Goal: Browse casually

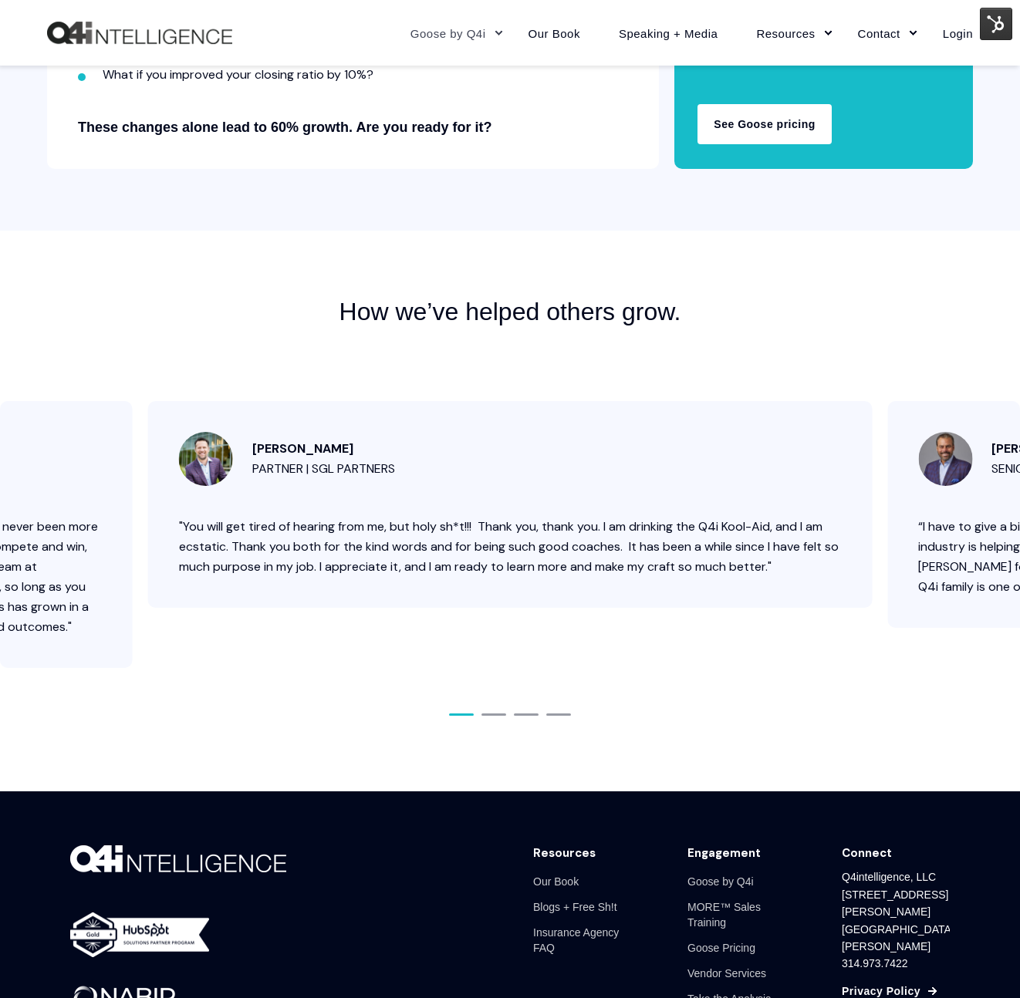
scroll to position [5754, 0]
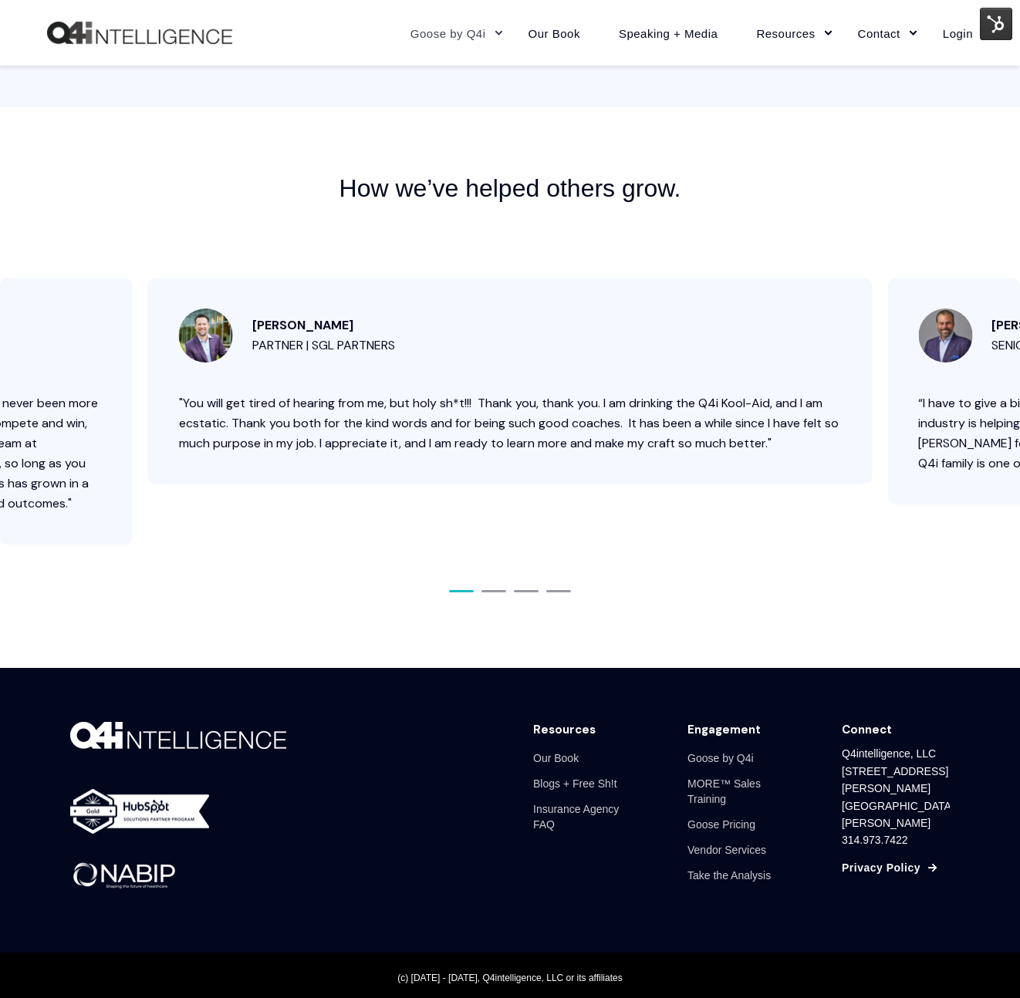
click at [203, 332] on div "[PERSON_NAME] Partner | SGL Partners" at bounding box center [510, 336] width 663 height 54
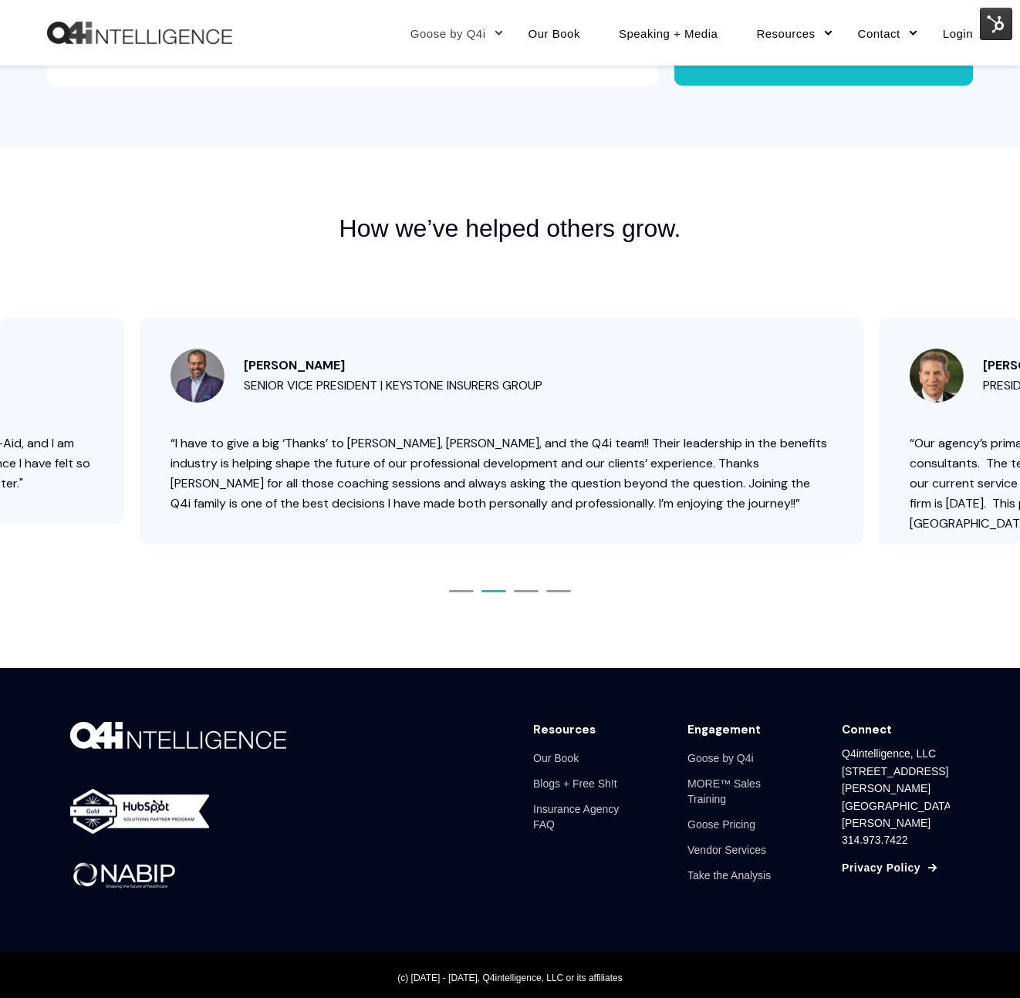
click at [452, 378] on div "[PERSON_NAME] Senior Vice President | Keystone Insurers Group" at bounding box center [501, 376] width 663 height 54
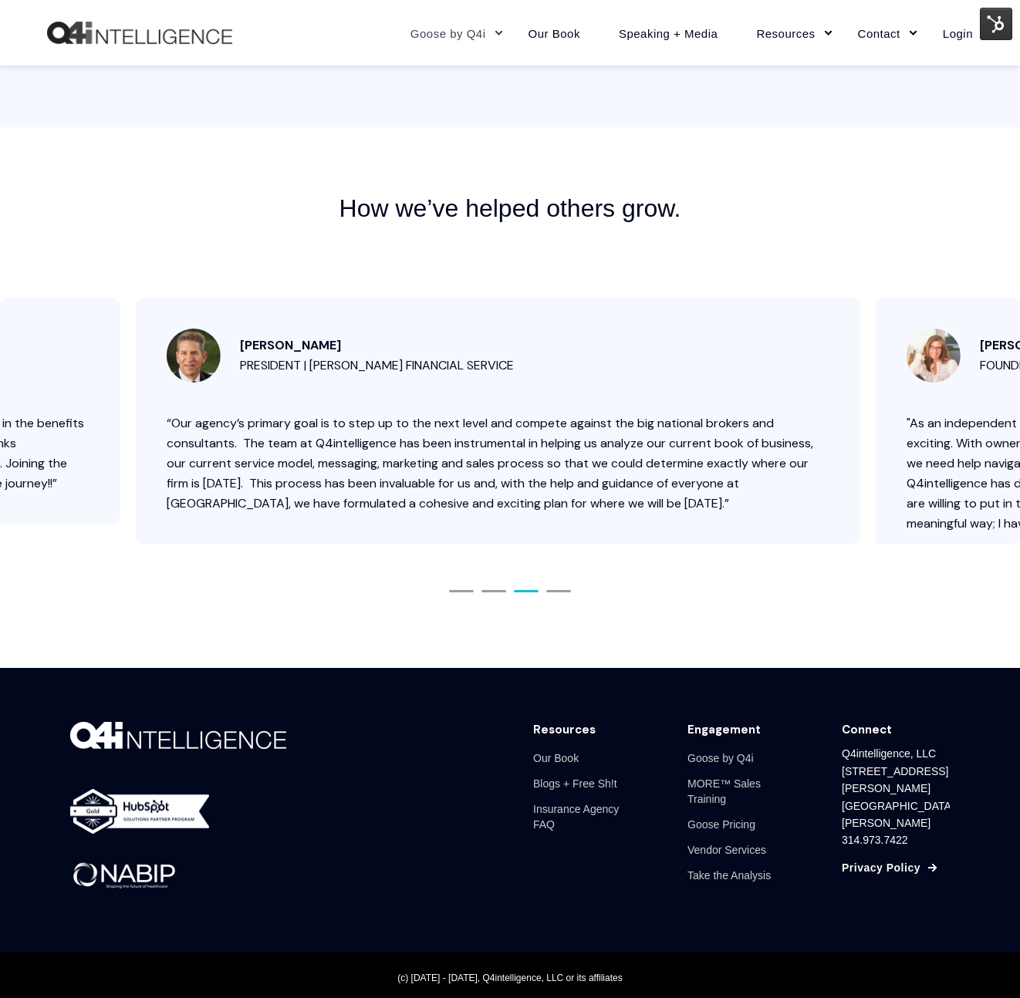
click at [447, 382] on div "[PERSON_NAME] President | [PERSON_NAME] Financial Service “Our agency’s primary…" at bounding box center [498, 421] width 724 height 247
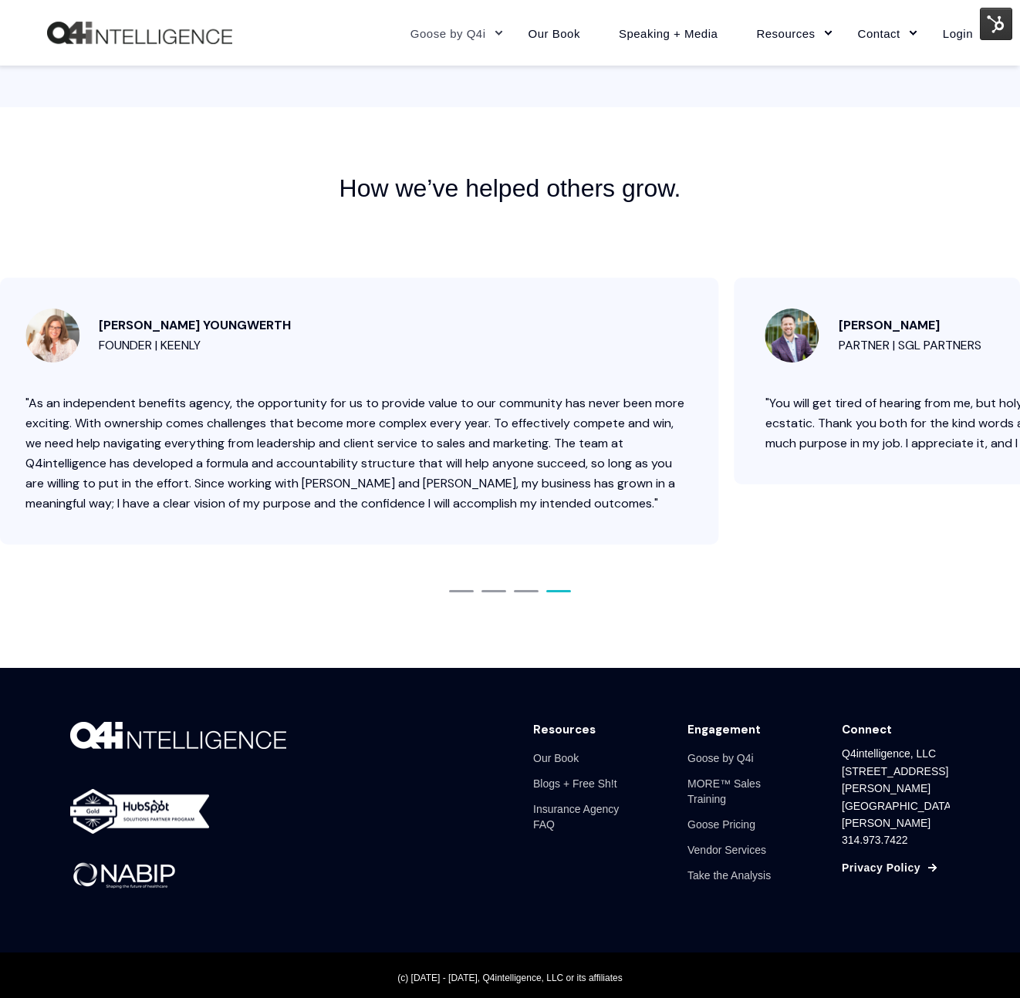
click at [511, 384] on div "[PERSON_NAME] Founder | Keenly "As an independent benefits agency, the opportun…" at bounding box center [357, 411] width 724 height 267
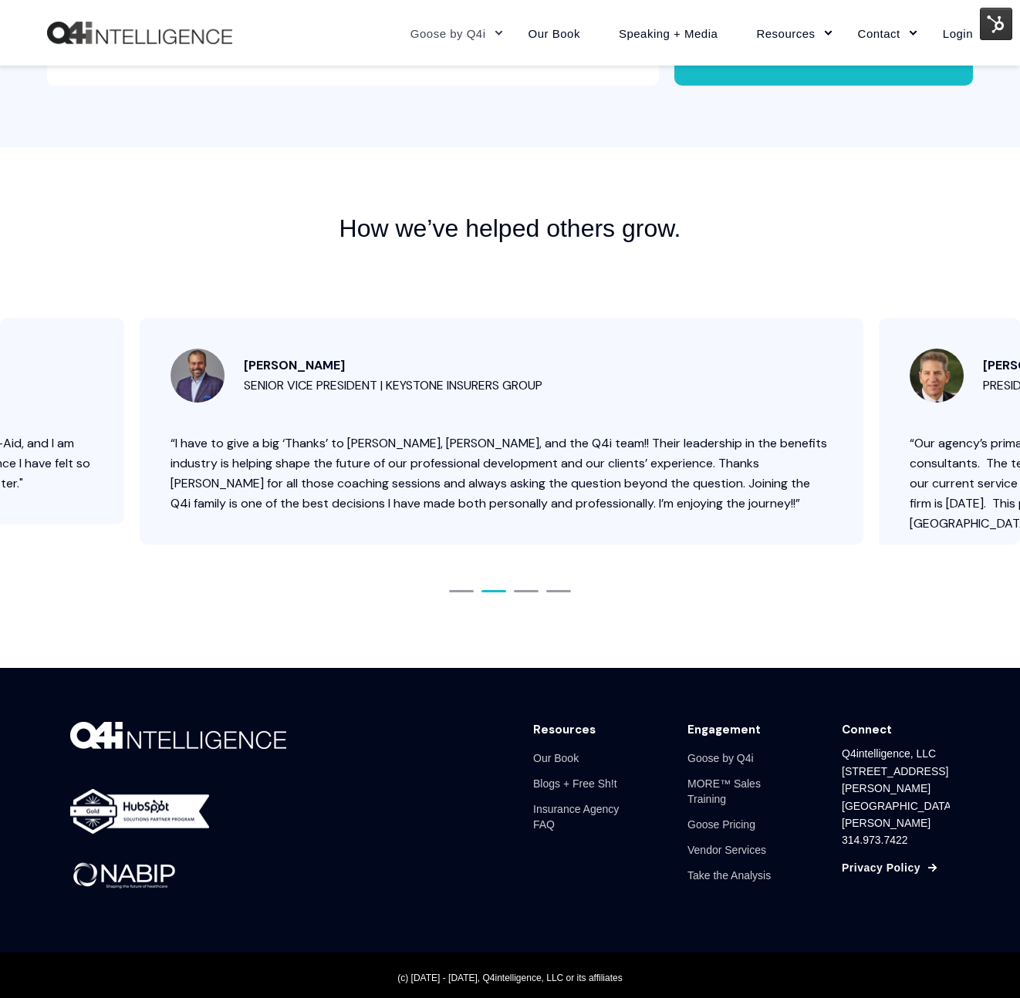
click at [487, 379] on div "[PERSON_NAME] Senior Vice President | Keystone Insurers Group" at bounding box center [501, 376] width 663 height 54
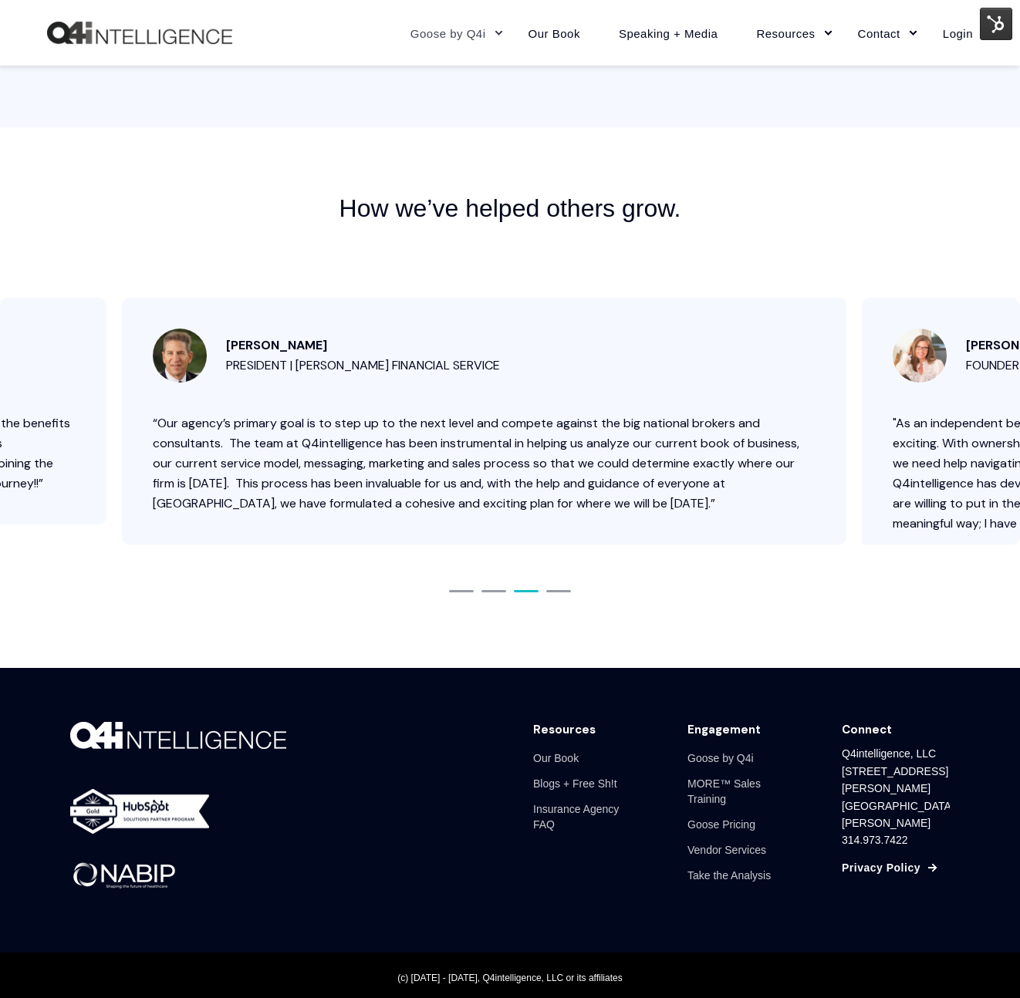
click at [481, 399] on div "[PERSON_NAME] President | [PERSON_NAME] Financial Service “Our agency’s primary…" at bounding box center [484, 421] width 724 height 247
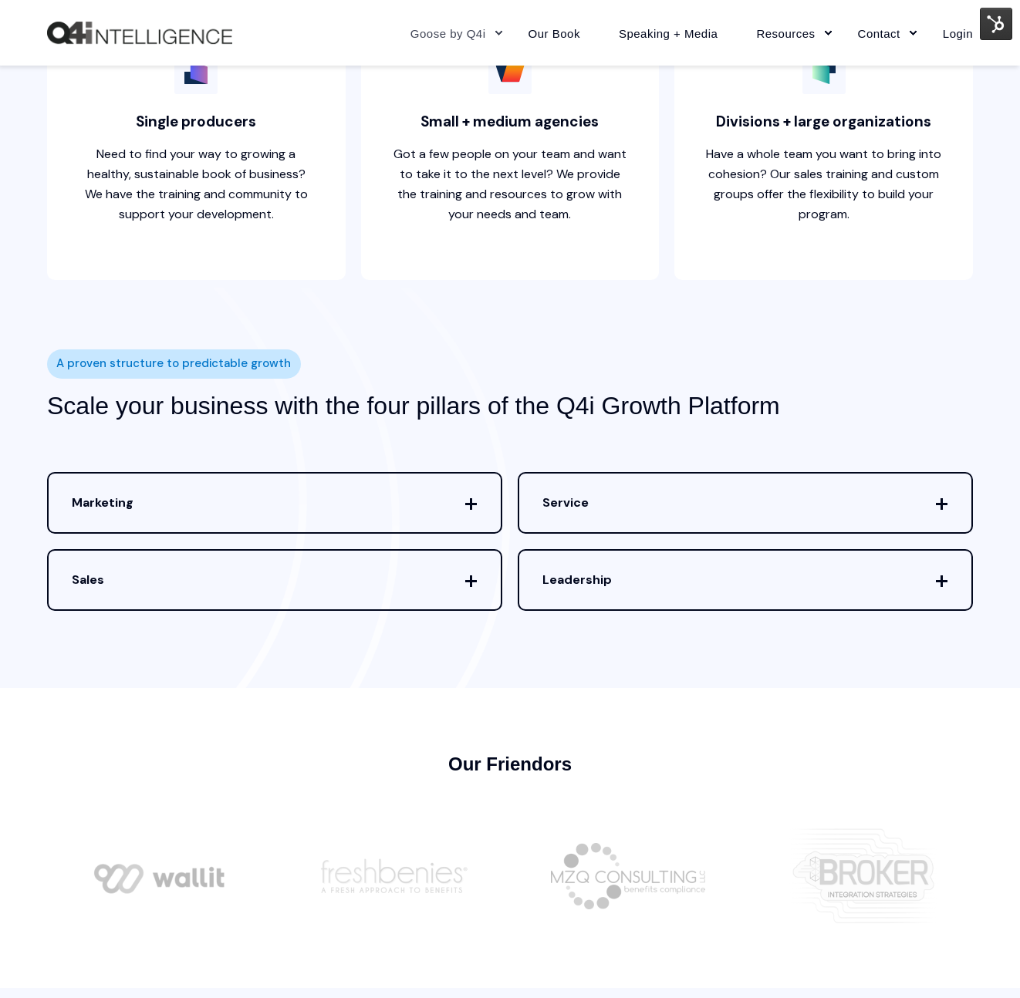
scroll to position [4237, 0]
click at [325, 480] on span "Marketing" at bounding box center [275, 502] width 452 height 59
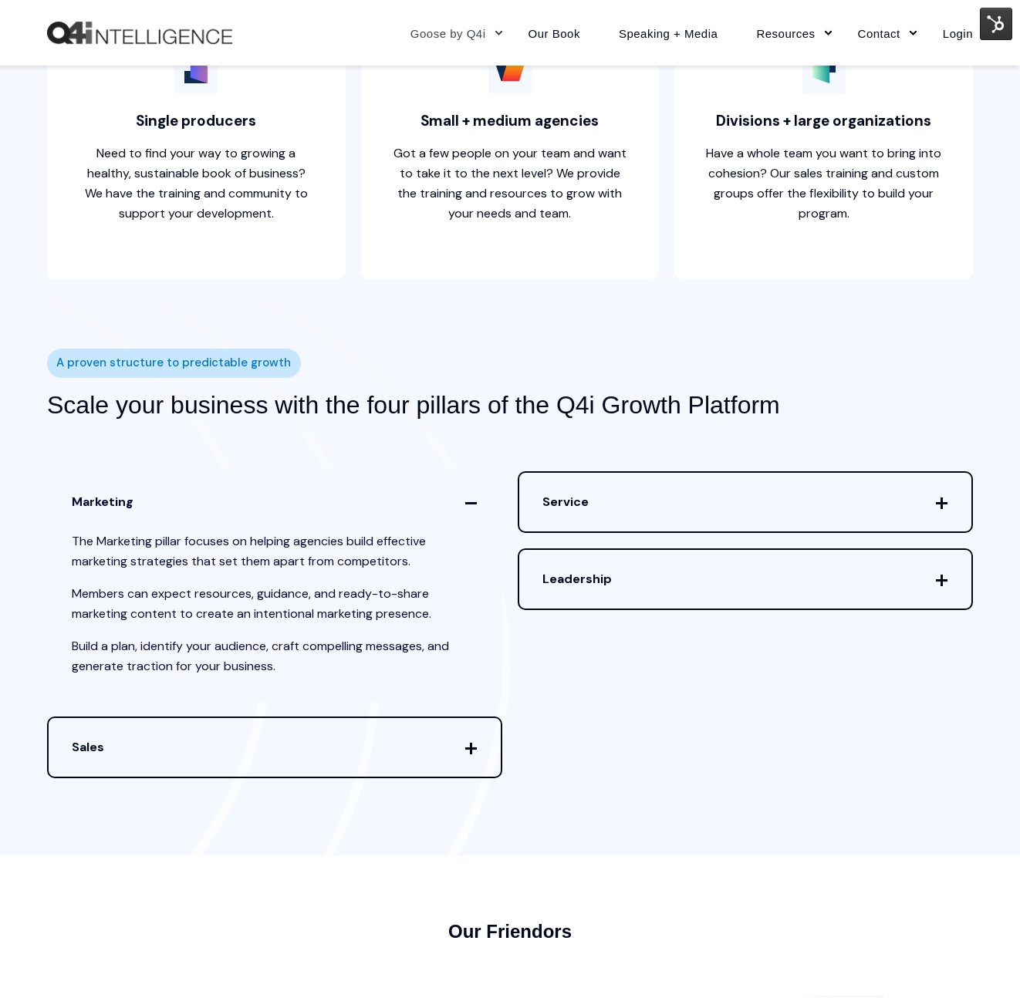
click at [788, 501] on span "Service" at bounding box center [745, 502] width 452 height 59
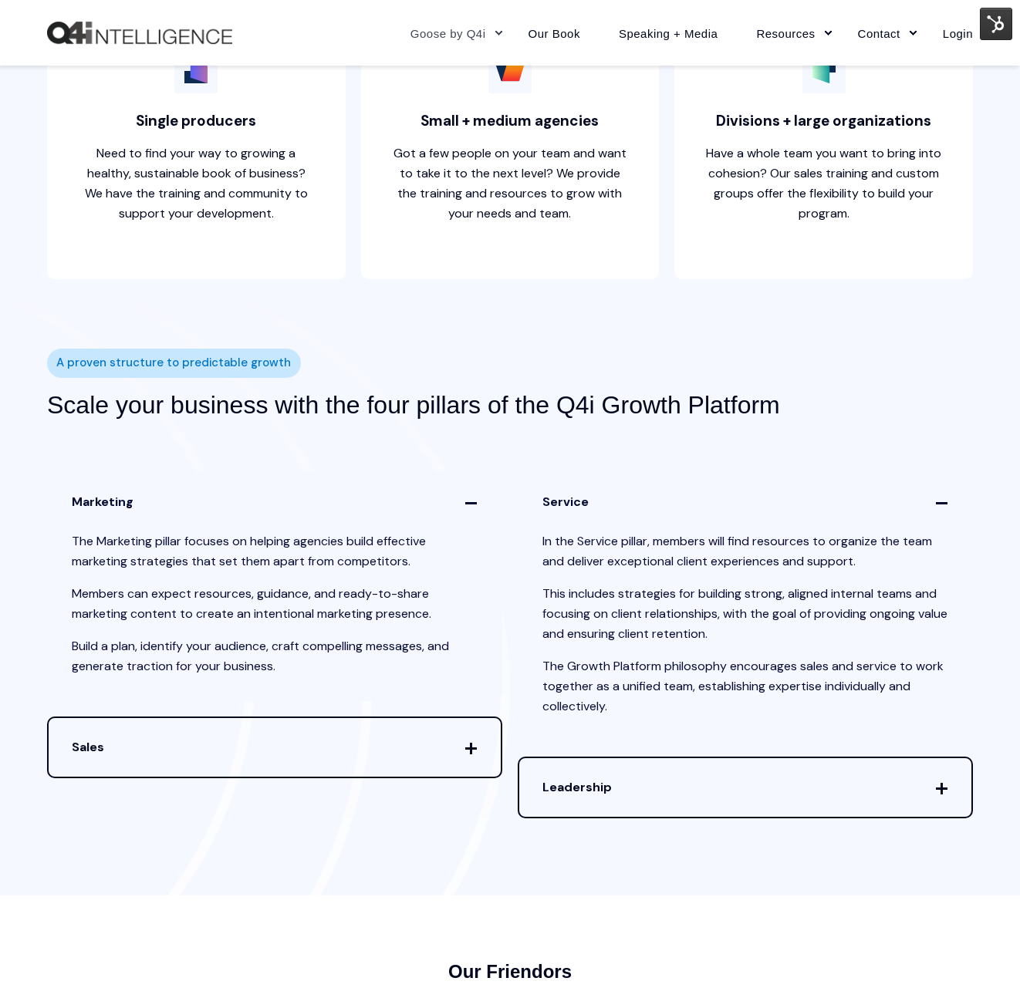
click at [788, 501] on span "Service" at bounding box center [745, 502] width 452 height 59
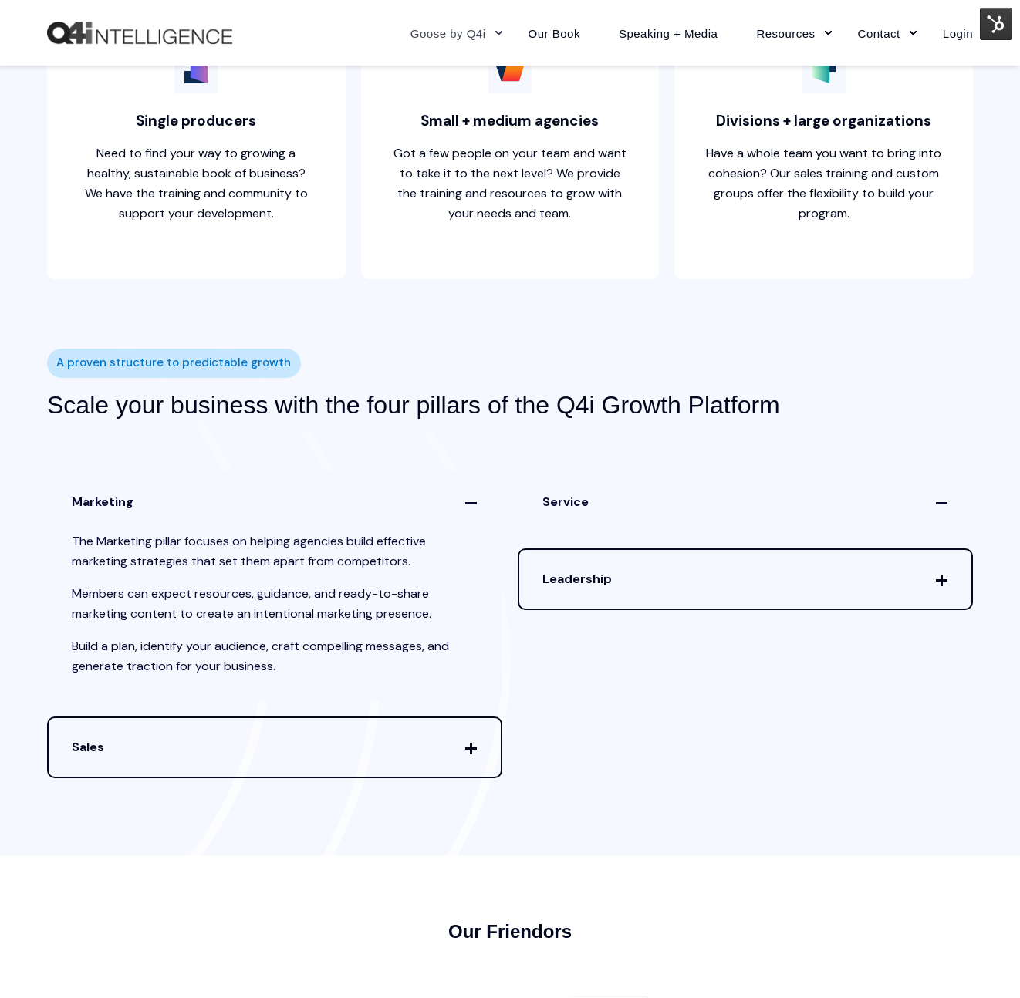
click at [312, 477] on span "Marketing" at bounding box center [275, 502] width 452 height 59
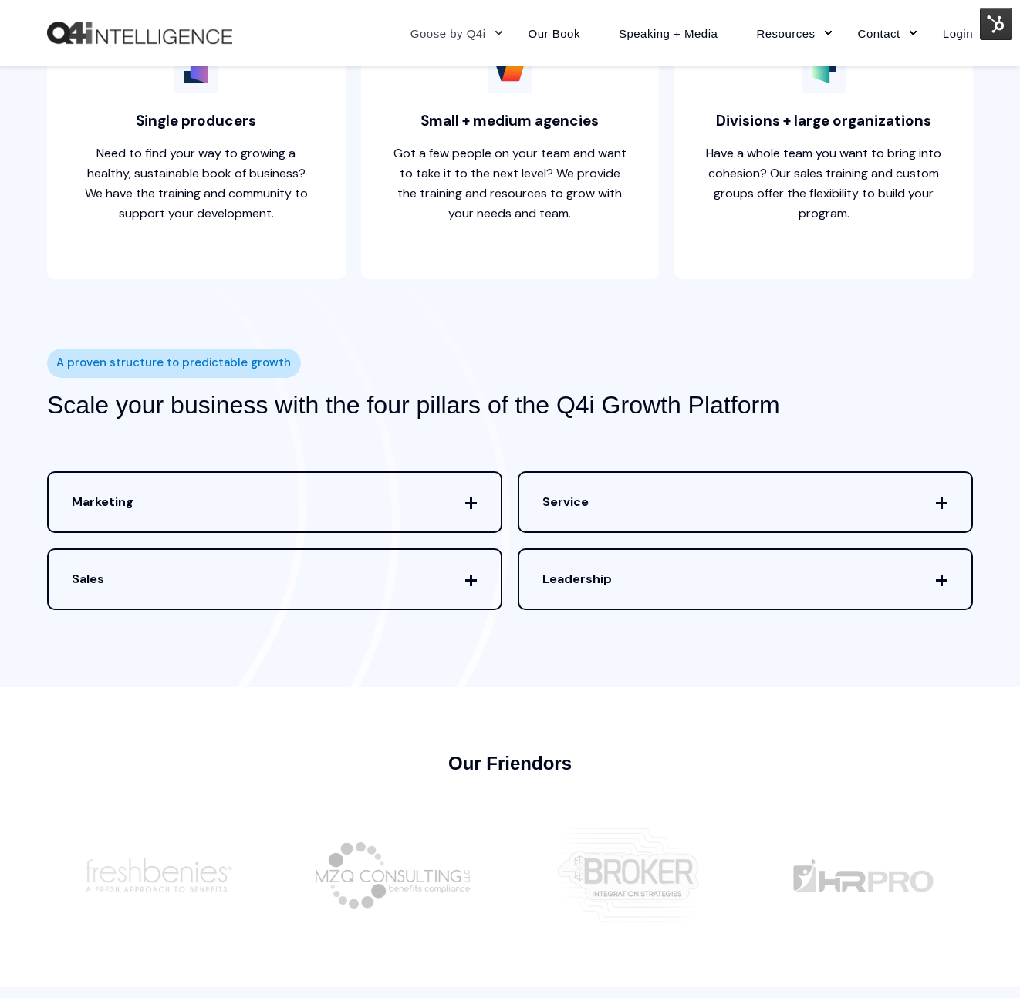
click at [331, 563] on span "Sales" at bounding box center [275, 579] width 452 height 59
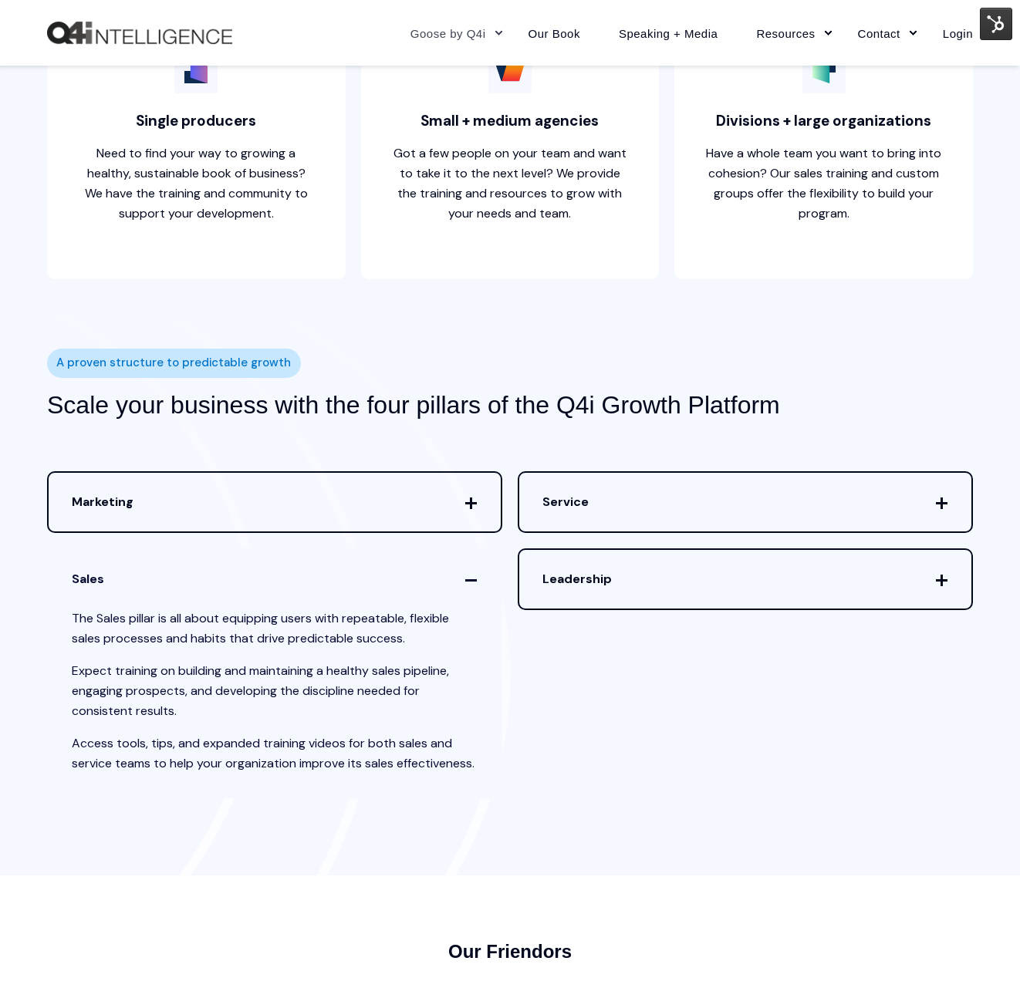
click at [331, 563] on span "Sales" at bounding box center [275, 579] width 452 height 59
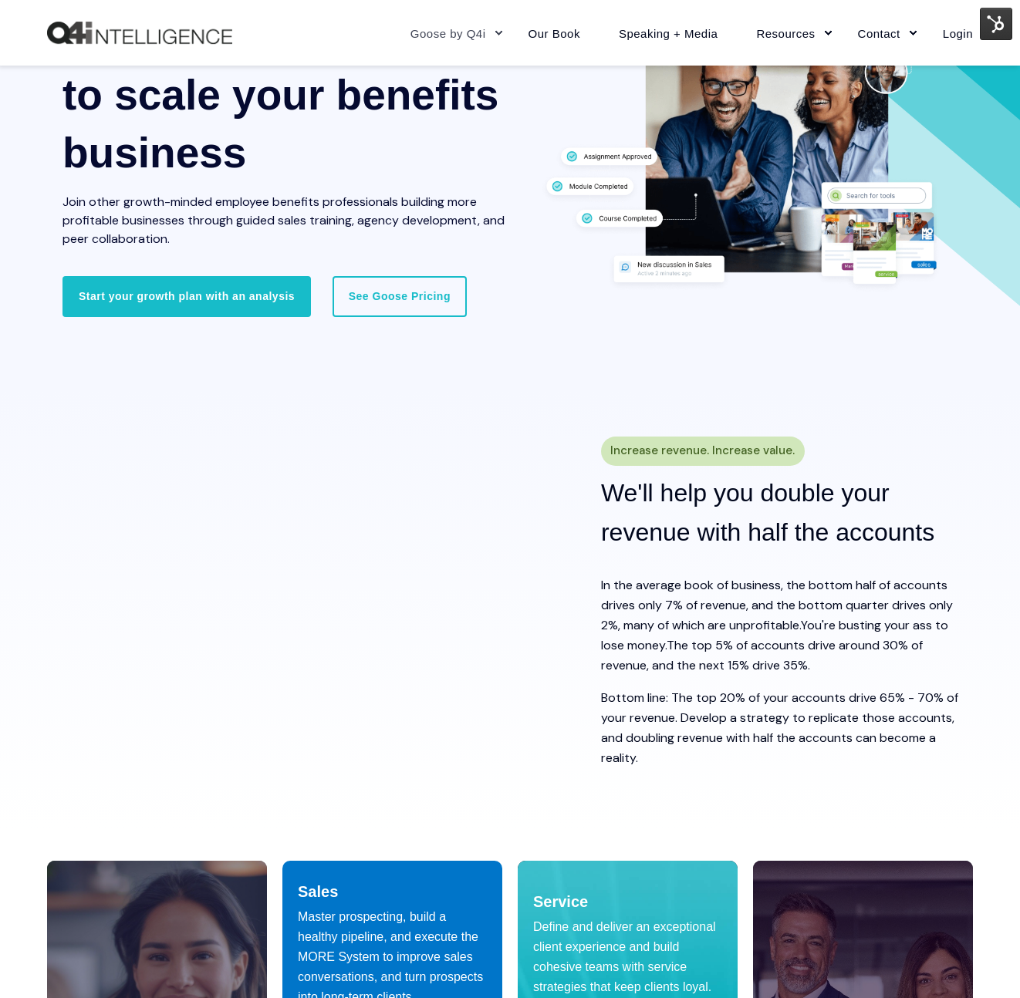
scroll to position [0, 0]
